Goal: Find specific page/section

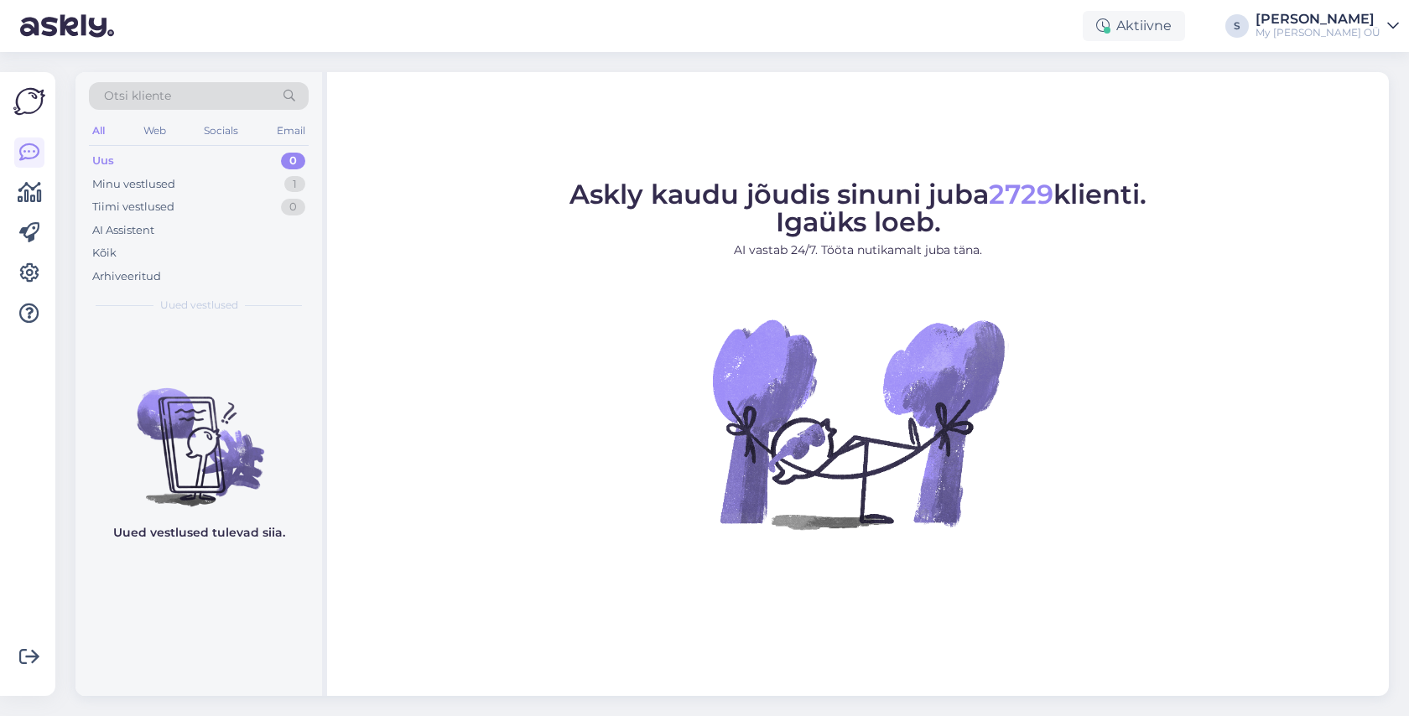
click at [179, 98] on div "Otsi kliente" at bounding box center [199, 96] width 220 height 28
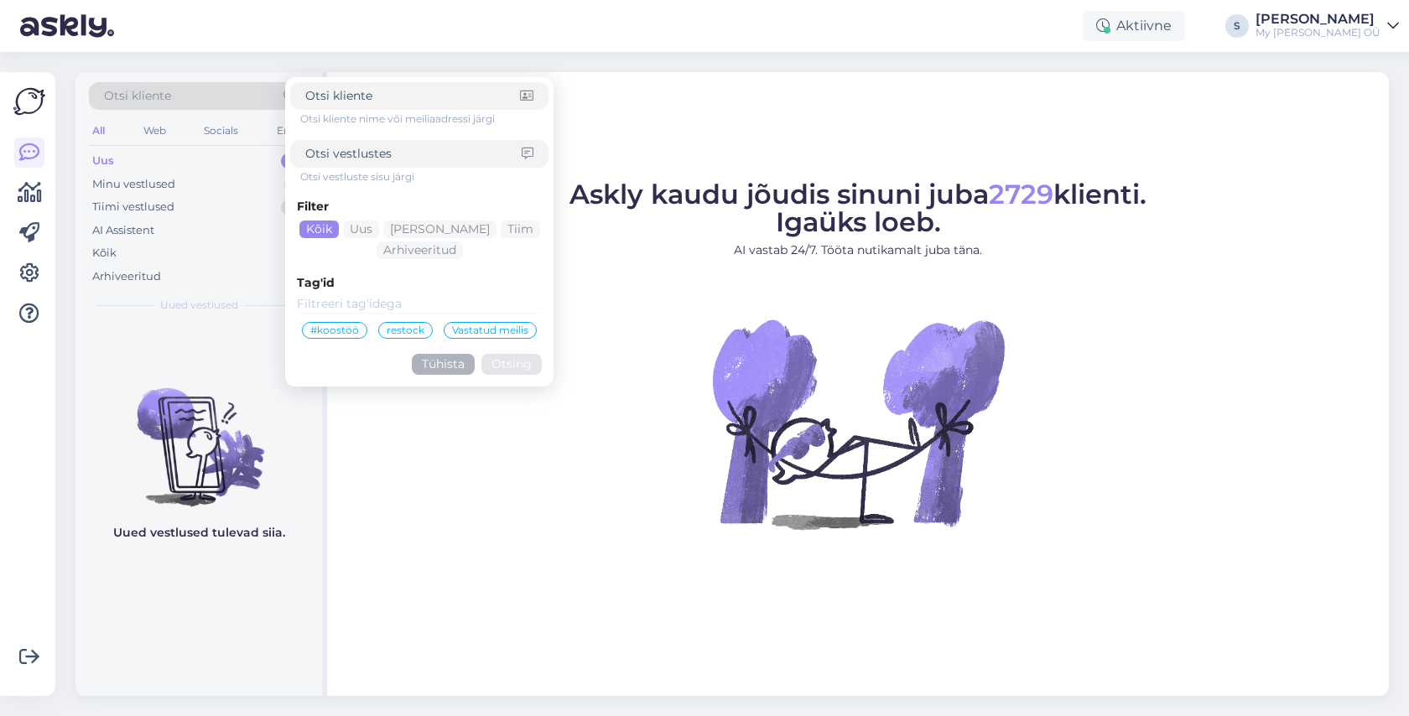
click at [328, 152] on input at bounding box center [413, 154] width 216 height 18
type input "komp"
click button "Otsing" at bounding box center [511, 364] width 60 height 21
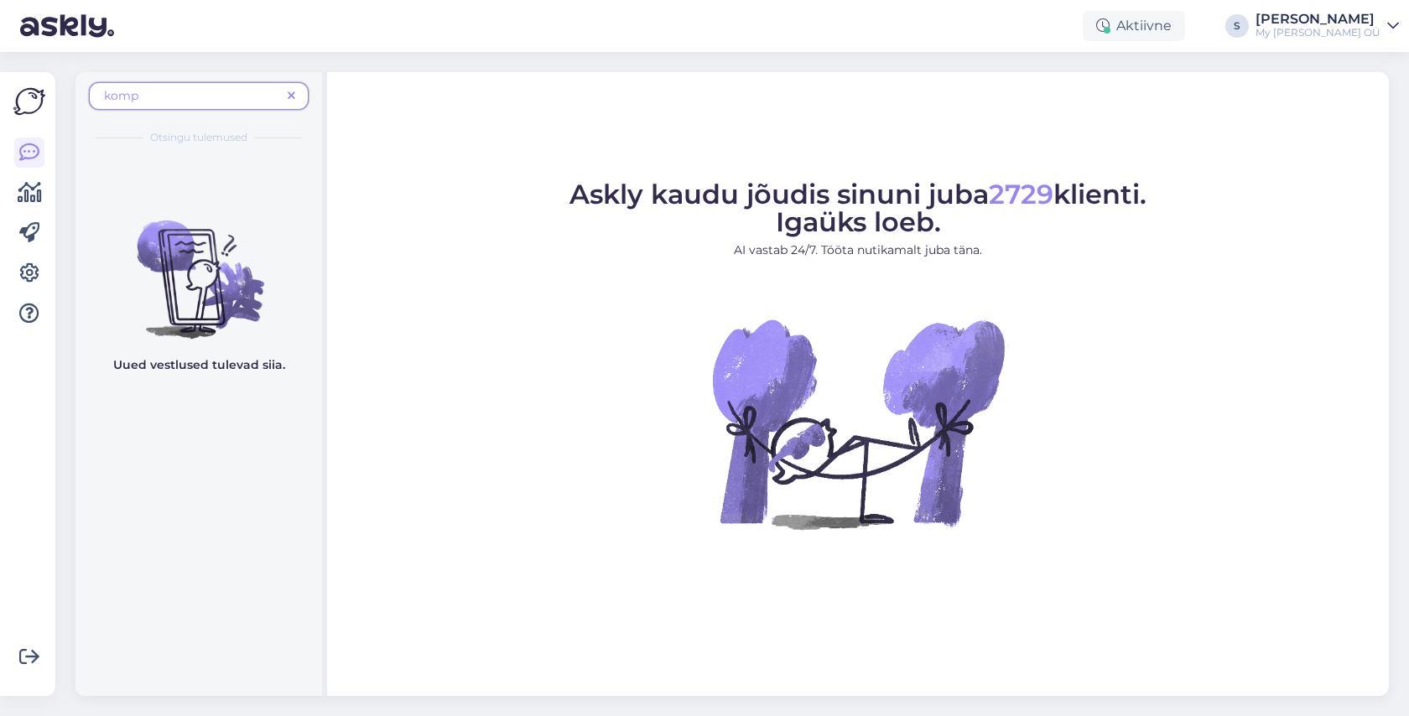
click at [150, 93] on span "komp" at bounding box center [192, 96] width 177 height 18
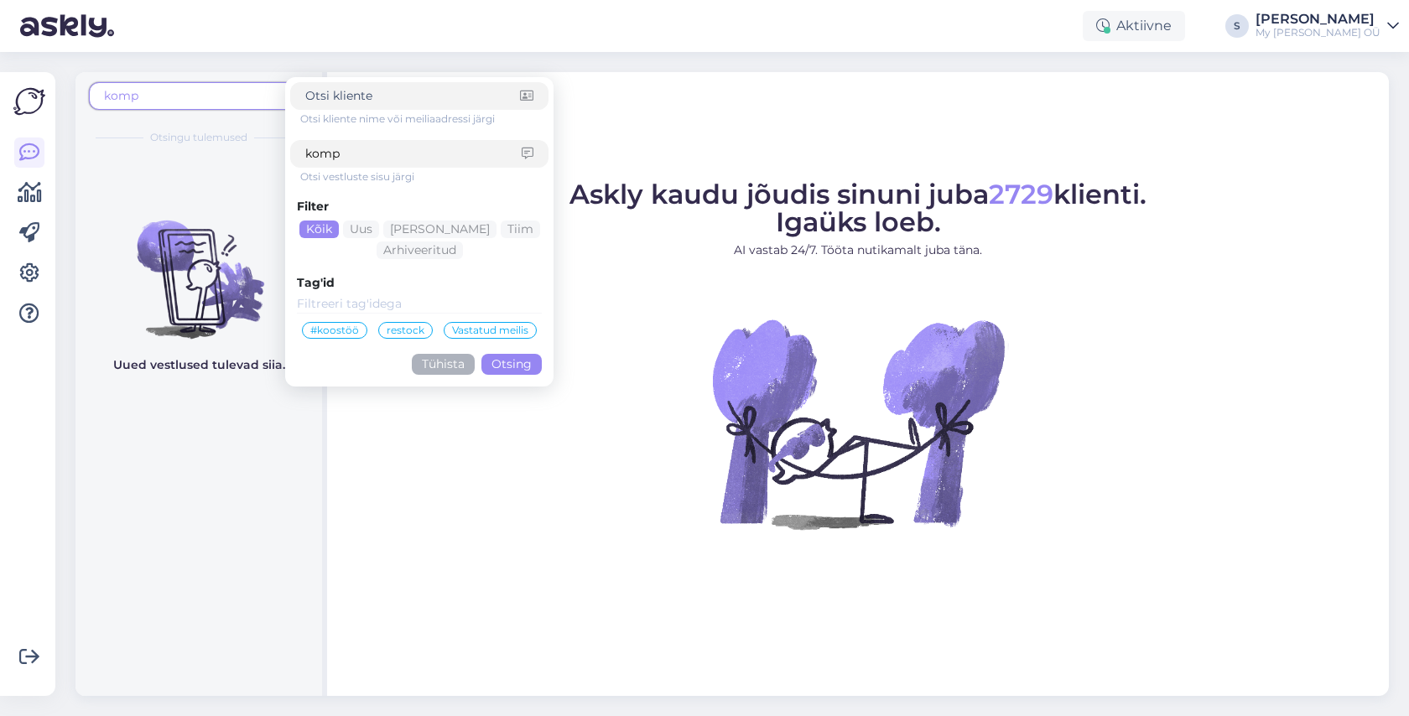
click at [346, 155] on input "komp" at bounding box center [413, 154] width 216 height 18
type input "kompensatsioon"
click button "Otsing" at bounding box center [511, 364] width 60 height 21
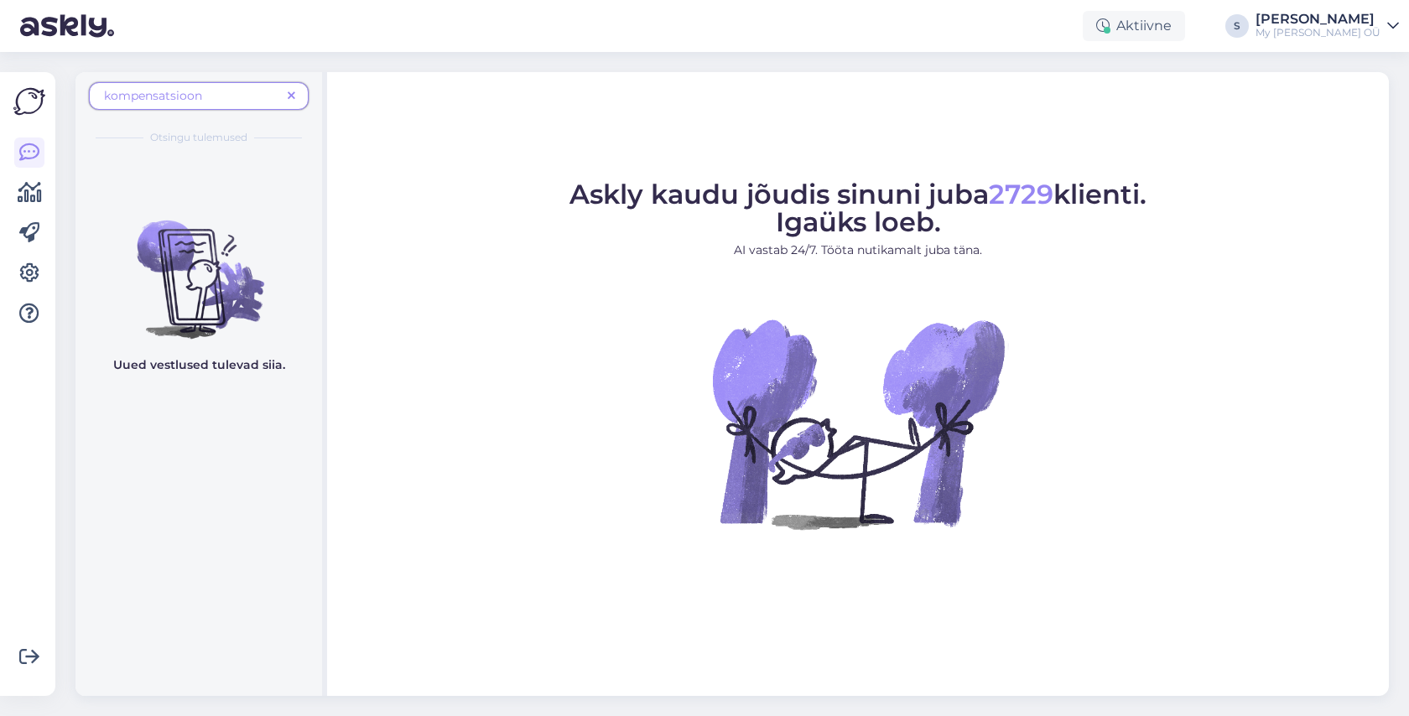
click at [289, 91] on icon at bounding box center [292, 97] width 8 height 12
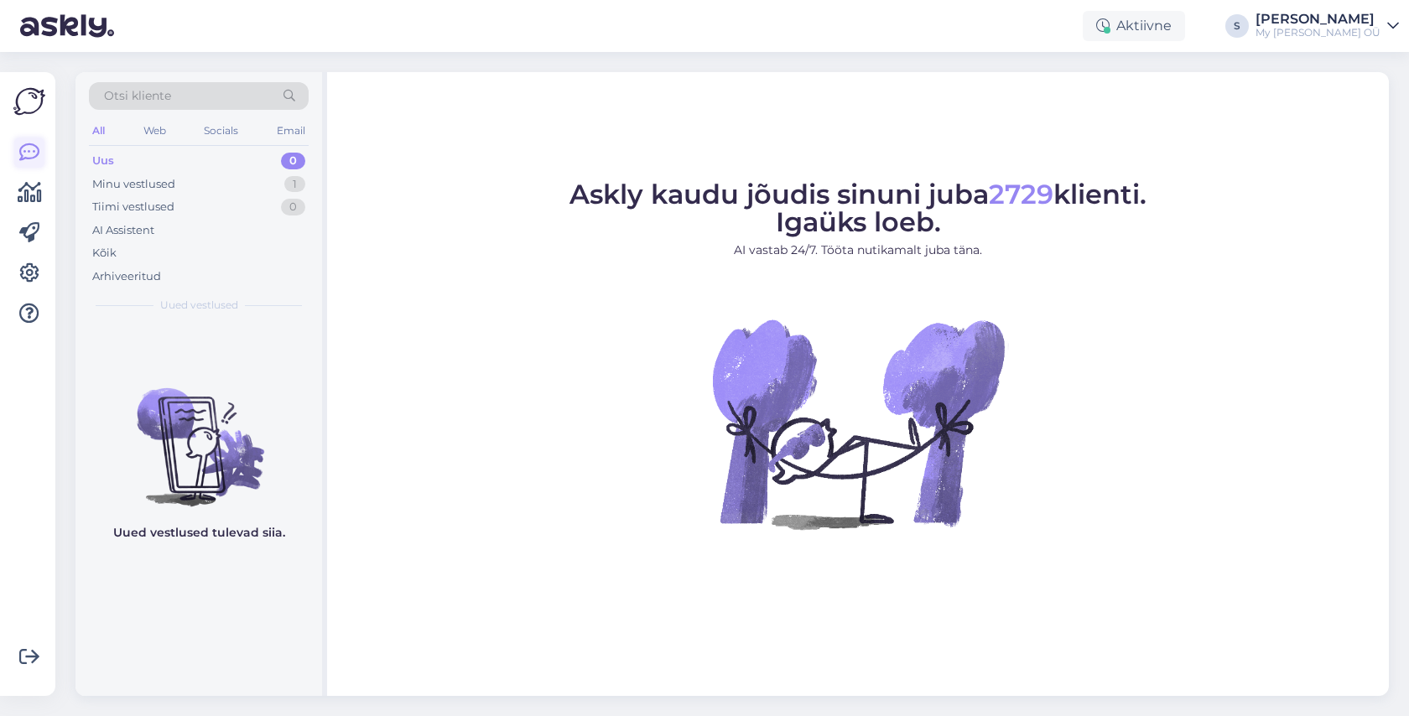
click at [25, 149] on icon at bounding box center [29, 153] width 20 height 20
click at [27, 188] on icon at bounding box center [30, 193] width 24 height 20
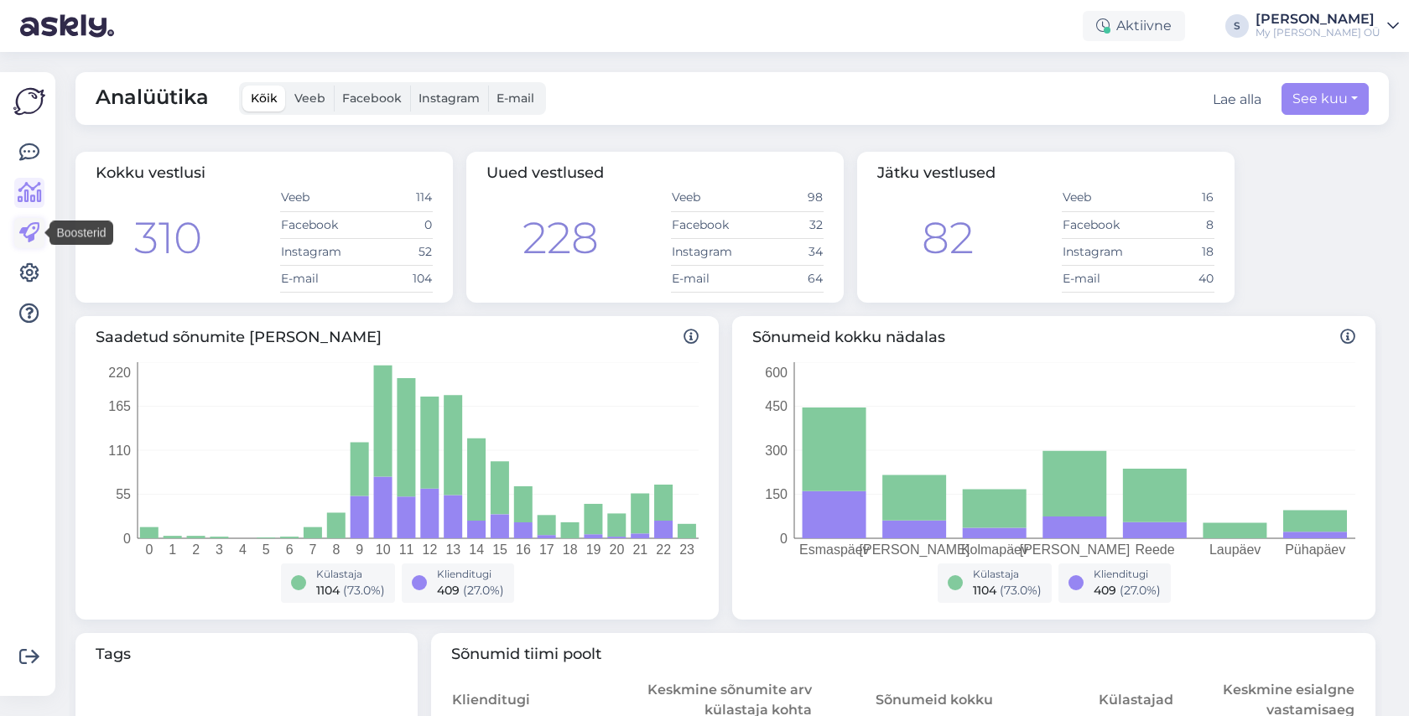
click at [30, 238] on icon at bounding box center [29, 233] width 20 height 20
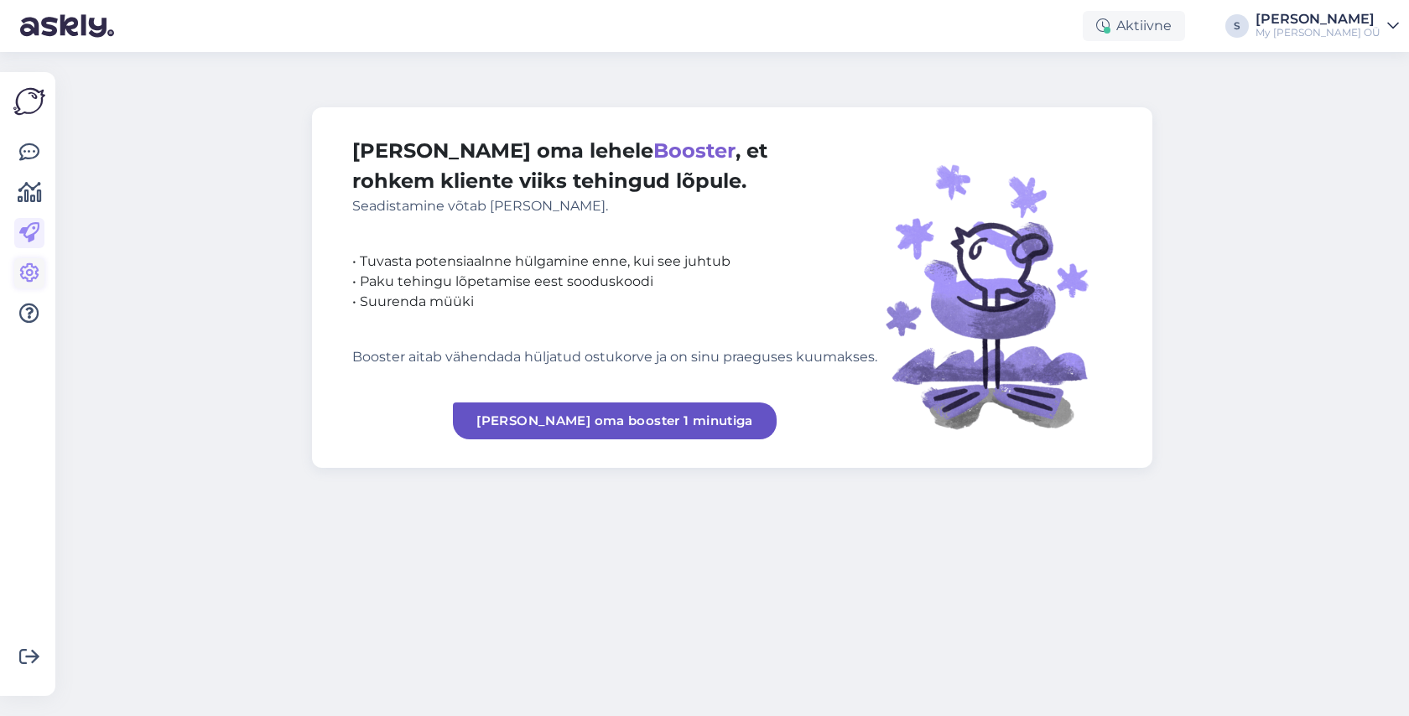
click at [28, 280] on icon at bounding box center [29, 273] width 20 height 20
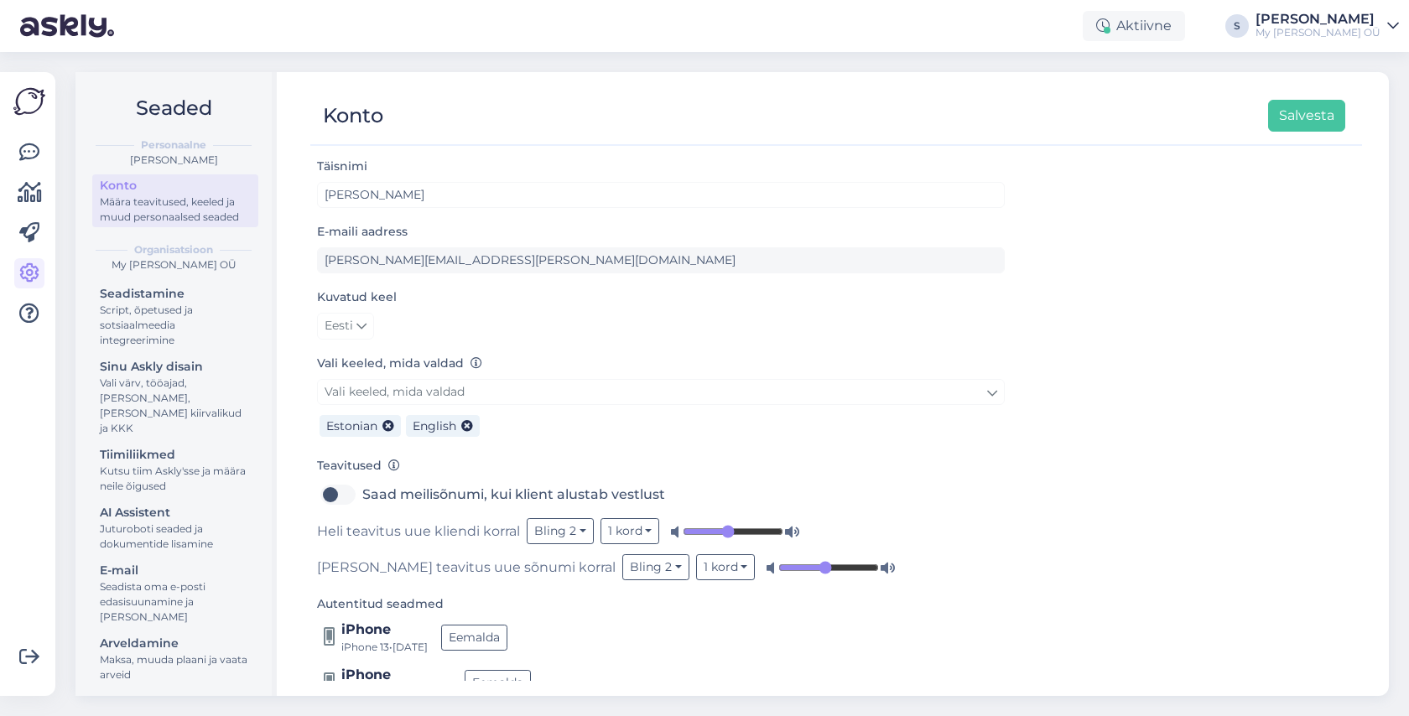
click at [28, 100] on img at bounding box center [29, 102] width 32 height 32
click at [28, 154] on icon at bounding box center [29, 153] width 20 height 20
